Goal: Task Accomplishment & Management: Use online tool/utility

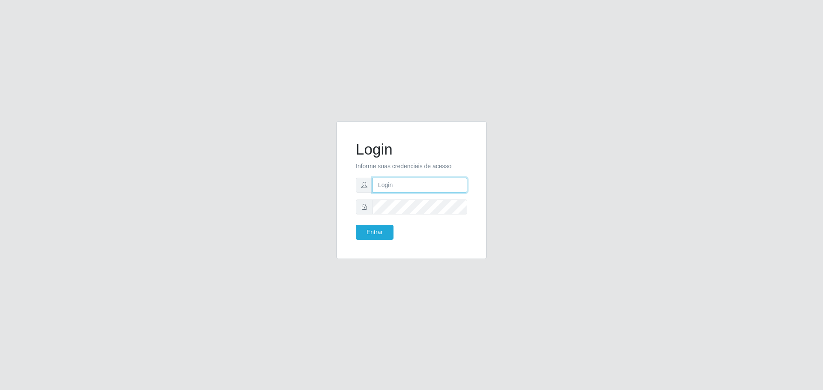
type input "[EMAIL_ADDRESS][DOMAIN_NAME]"
click at [356, 225] on button "Entrar" at bounding box center [375, 232] width 38 height 15
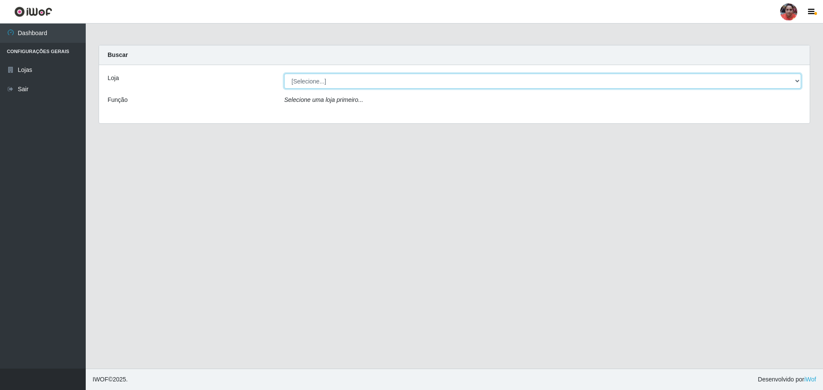
click at [367, 79] on select "[Selecione...] Mar Vermelho - Loja 05" at bounding box center [542, 81] width 517 height 15
select select "252"
click at [284, 74] on select "[Selecione...] Mar Vermelho - Loja 05" at bounding box center [542, 81] width 517 height 15
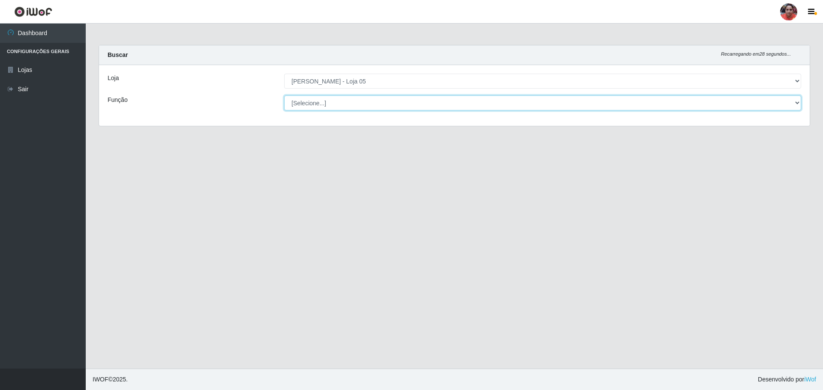
click at [352, 106] on select "[Selecione...] ASG ASG + ASG ++ Auxiliar de Depósito Auxiliar de Depósito + Aux…" at bounding box center [542, 103] width 517 height 15
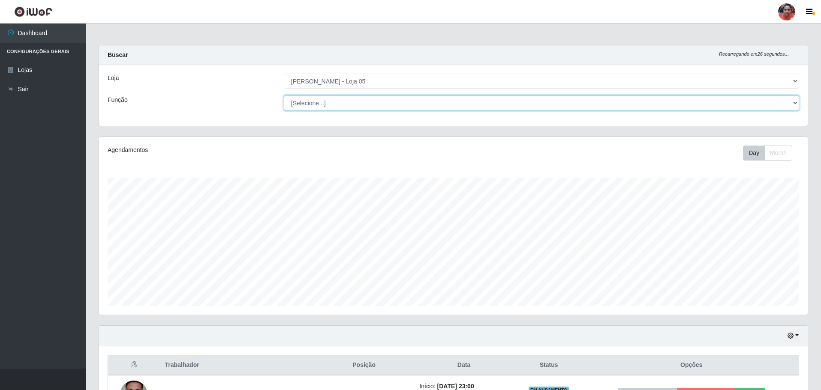
scroll to position [178, 708]
select select "22"
click at [284, 96] on select "[Selecione...] ASG ASG + ASG ++ Auxiliar de Depósito Auxiliar de Depósito + Aux…" at bounding box center [541, 103] width 515 height 15
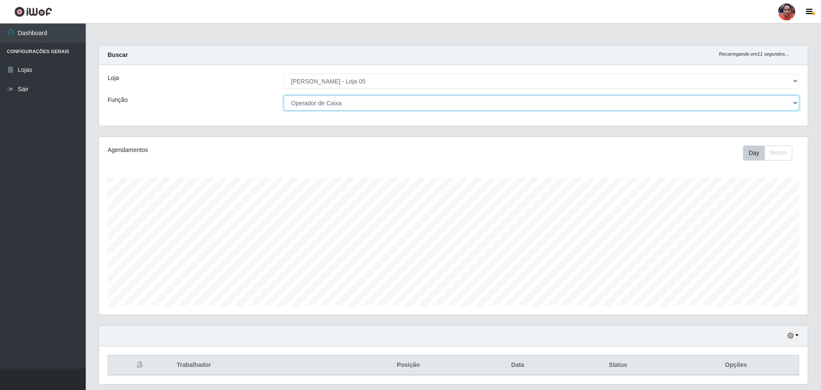
scroll to position [26, 0]
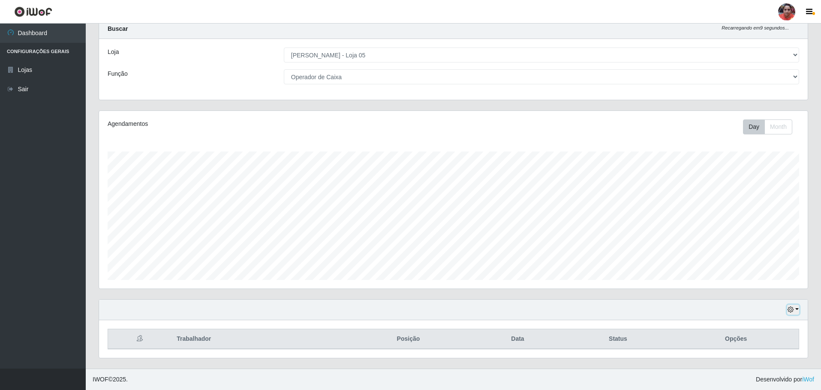
click at [796, 311] on button "button" at bounding box center [793, 310] width 12 height 10
click at [744, 262] on button "3 dias" at bounding box center [765, 260] width 68 height 18
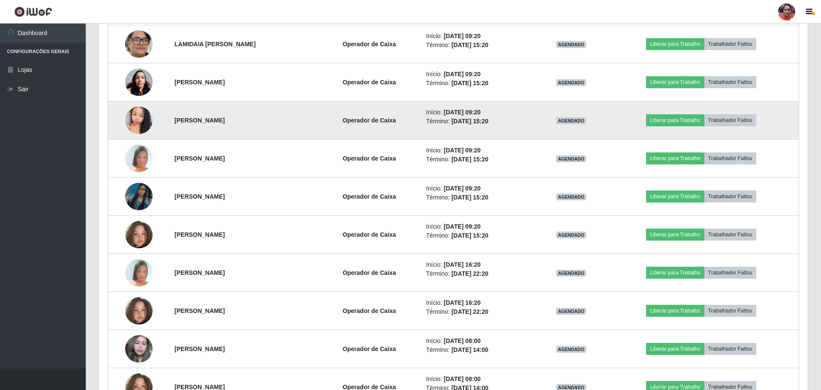
scroll to position [498, 0]
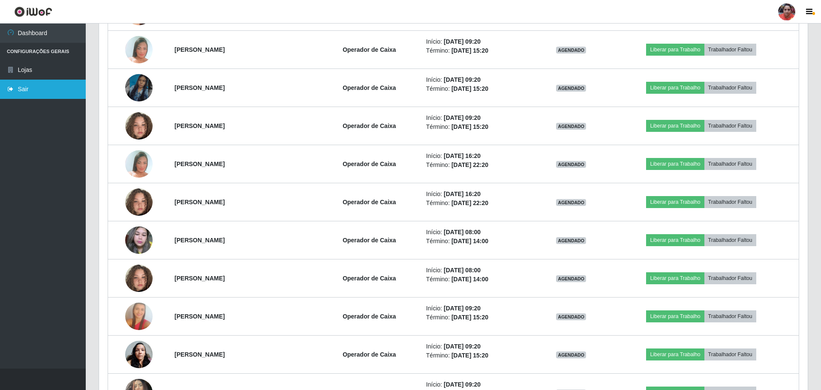
click at [40, 84] on link "Sair" at bounding box center [43, 89] width 86 height 19
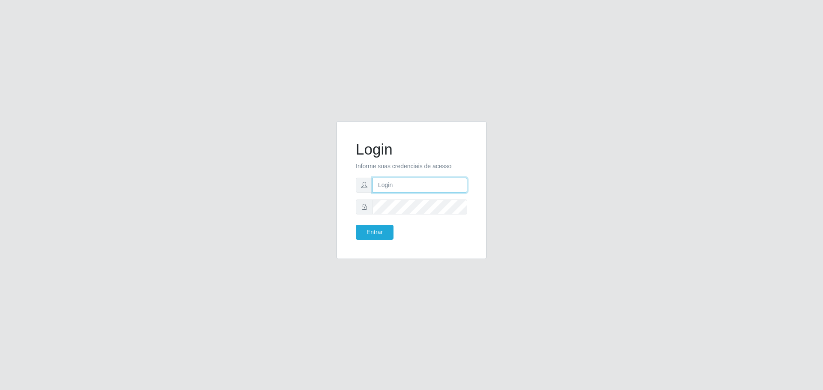
type input "[EMAIL_ADDRESS][DOMAIN_NAME]"
